Goal: Task Accomplishment & Management: Manage account settings

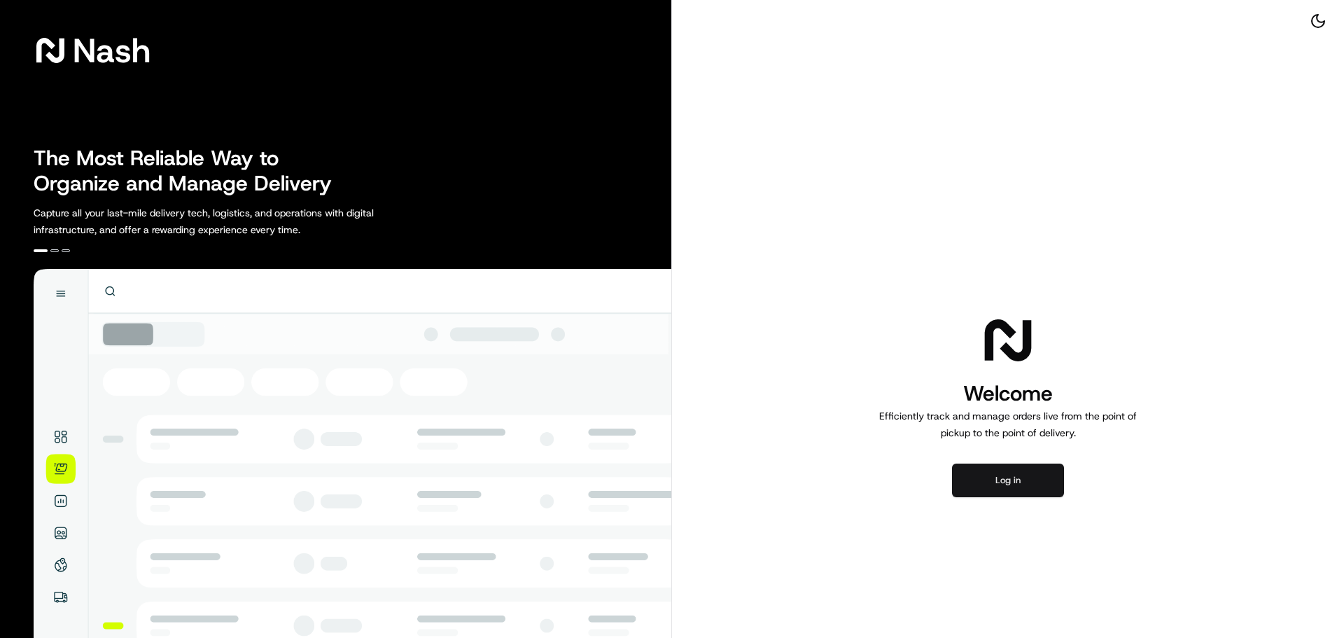
click at [1014, 482] on button "Log in" at bounding box center [1008, 480] width 112 height 34
click at [1003, 477] on button "Log in" at bounding box center [1008, 480] width 112 height 34
click at [1002, 478] on button "Log in" at bounding box center [1008, 480] width 112 height 34
